Goal: Information Seeking & Learning: Compare options

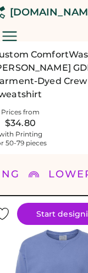
scroll to position [0, 77]
